Goal: Information Seeking & Learning: Learn about a topic

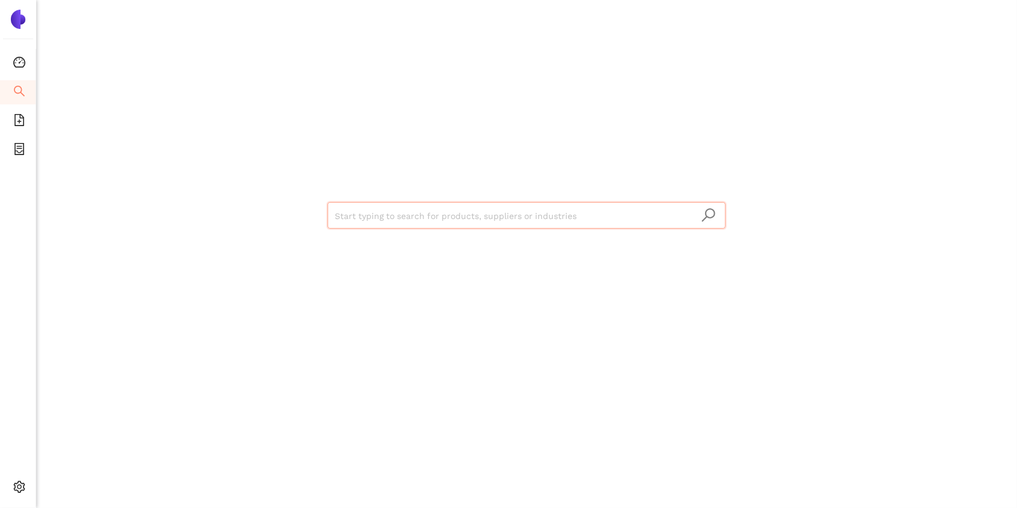
click at [452, 203] on input "search" at bounding box center [527, 216] width 384 height 27
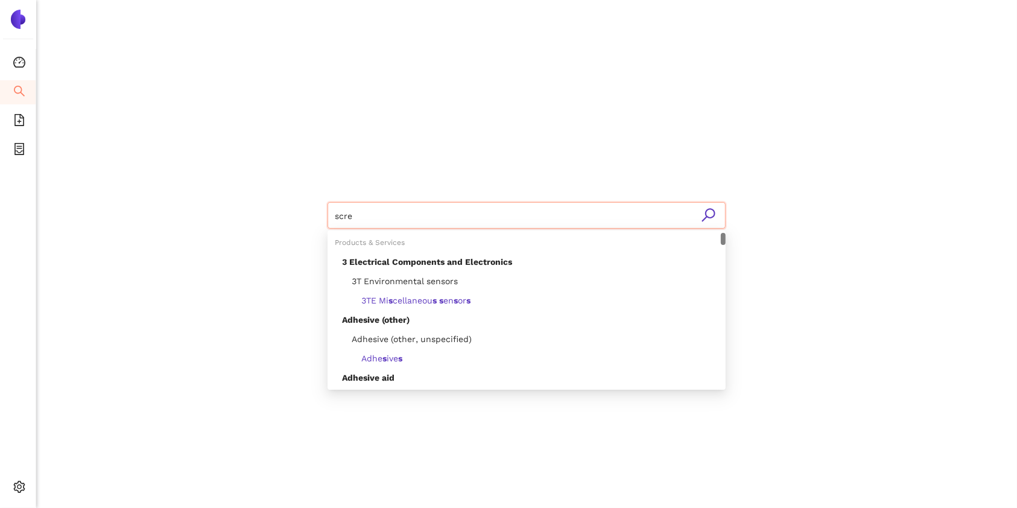
type input "screw"
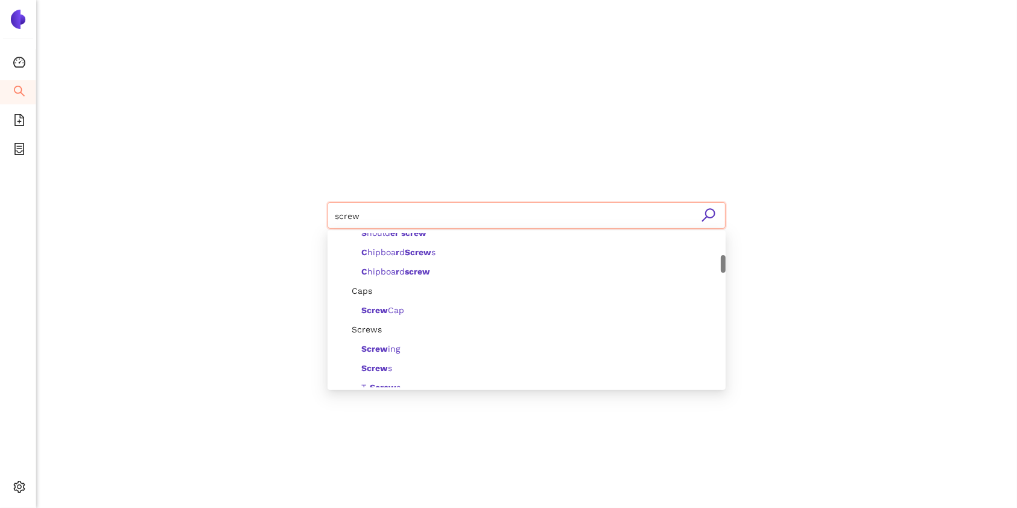
scroll to position [203, 0]
click at [373, 329] on span "Screws" at bounding box center [362, 330] width 40 height 10
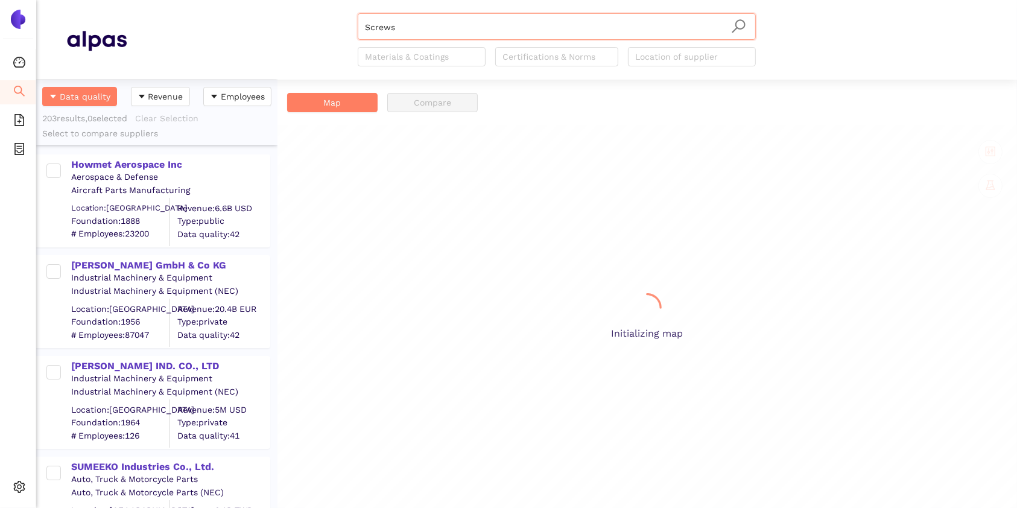
scroll to position [415, 229]
click at [74, 118] on span "203 results, 0 selected" at bounding box center [84, 118] width 85 height 10
click at [160, 26] on div "Screws Materials & Coatings Certifications & Norms Location of supplier" at bounding box center [557, 39] width 860 height 53
